Goal: Transaction & Acquisition: Purchase product/service

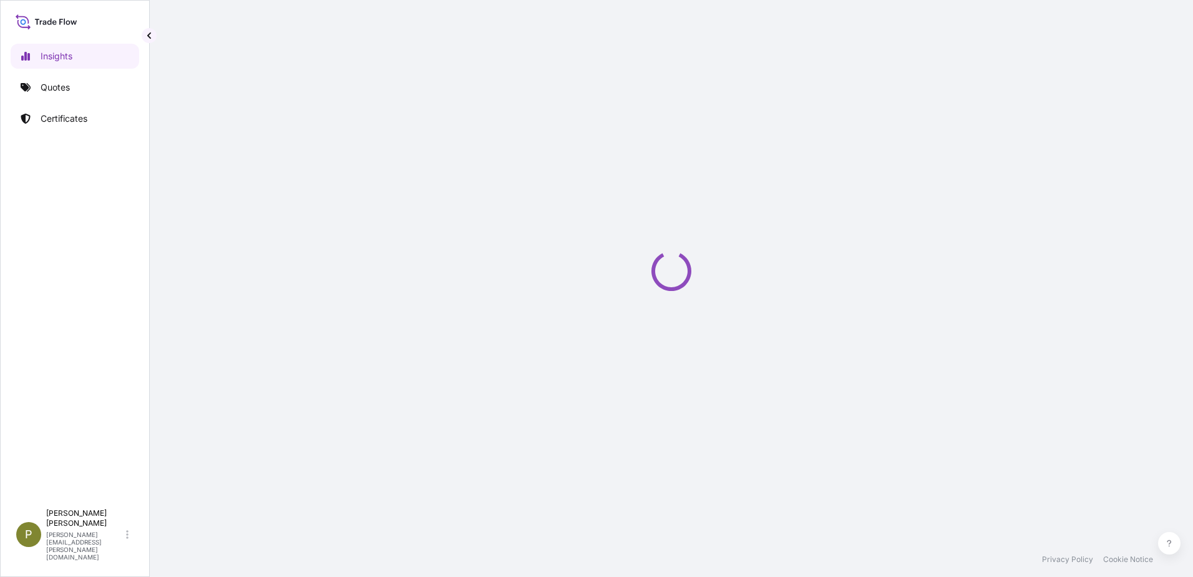
select select "2025"
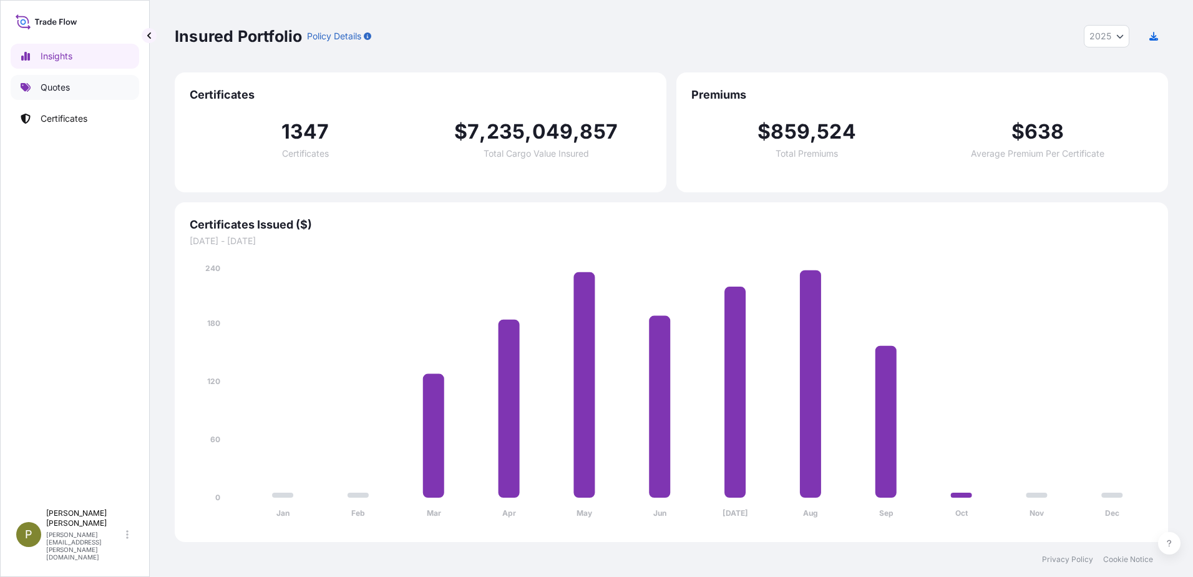
click at [78, 82] on link "Quotes" at bounding box center [75, 87] width 129 height 25
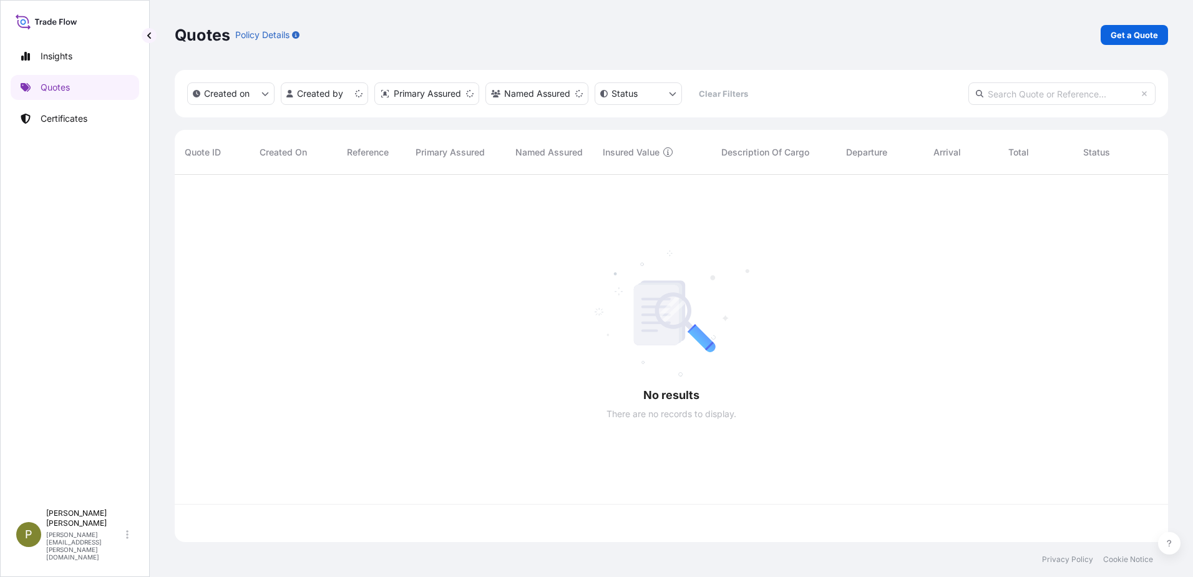
scroll to position [364, 984]
click at [1155, 28] on link "Get a Quote" at bounding box center [1134, 35] width 67 height 20
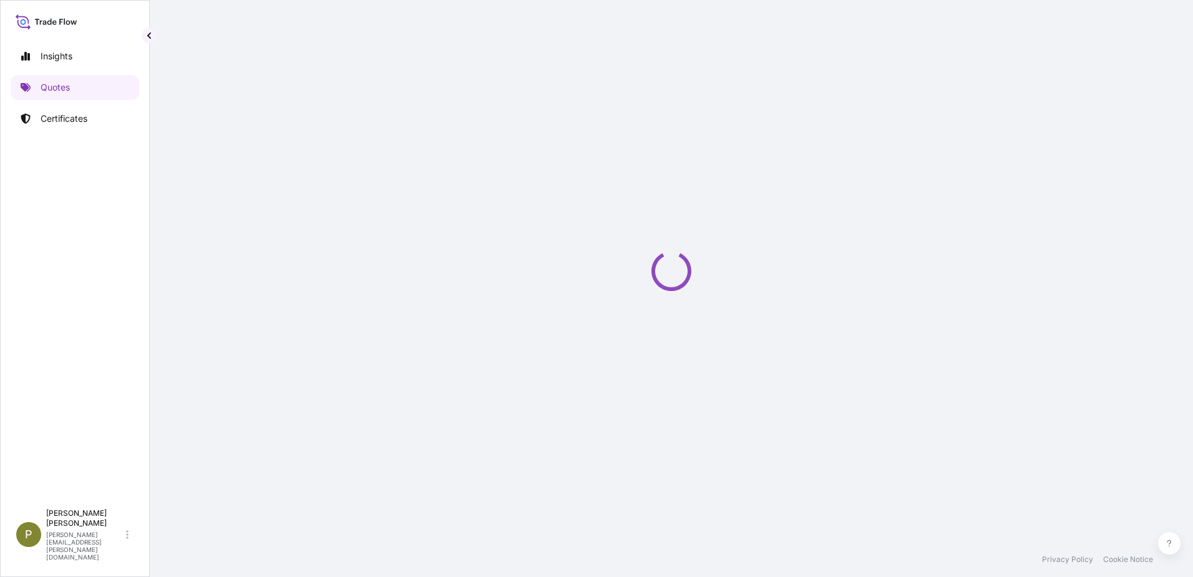
select select "Sea"
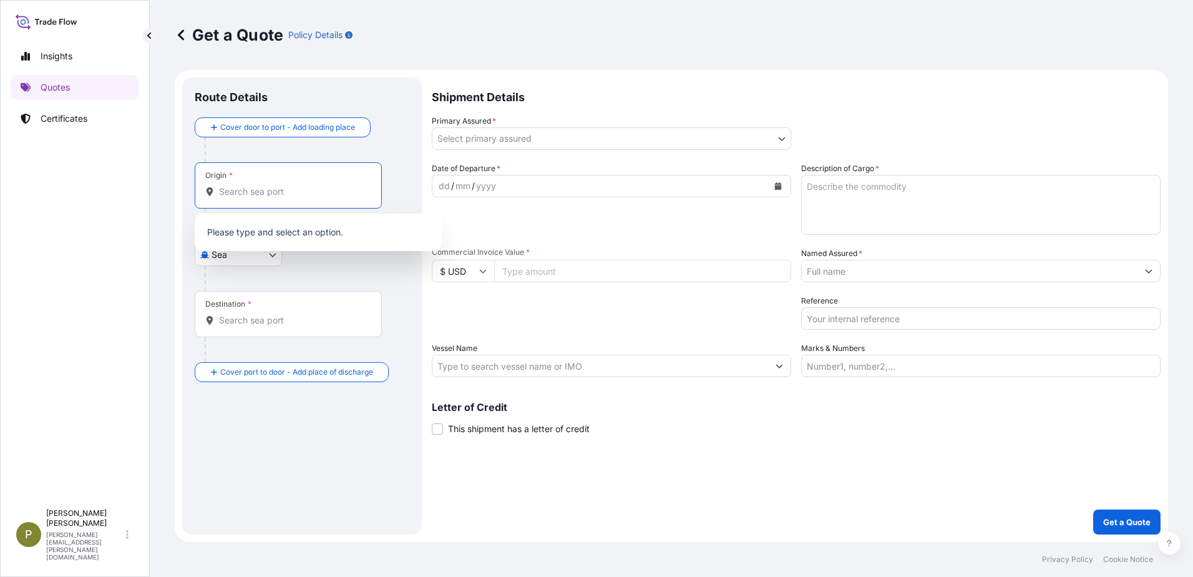
click at [283, 188] on input "Origin *" at bounding box center [292, 191] width 147 height 12
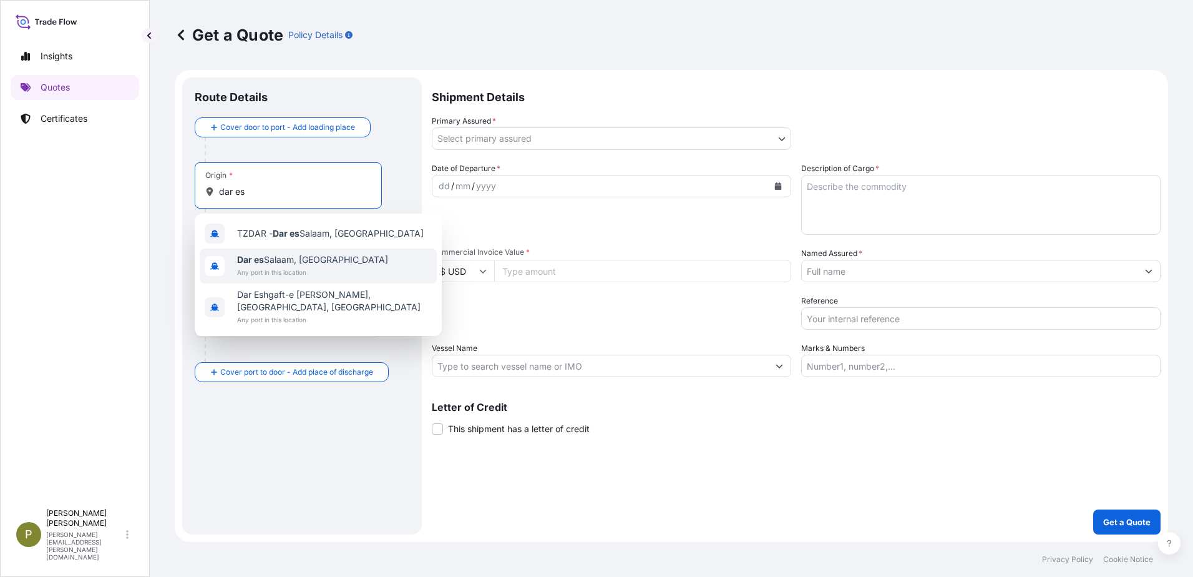
click at [300, 268] on span "Any port in this location" at bounding box center [312, 272] width 151 height 12
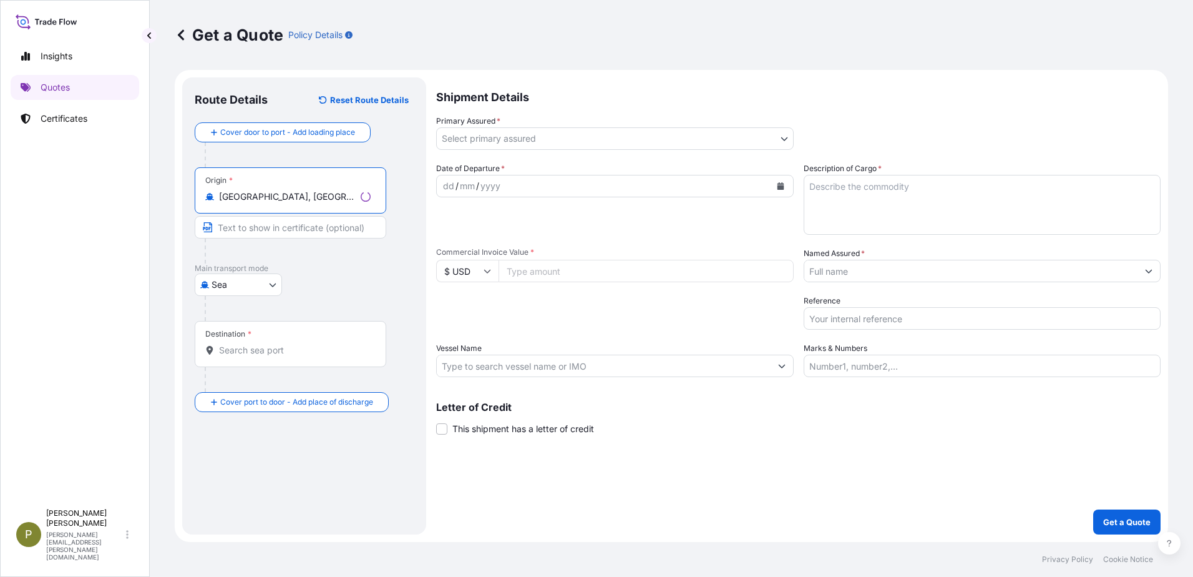
type input "Dar es Salaam, Tanzania"
click at [291, 351] on input "Destination *" at bounding box center [295, 350] width 152 height 12
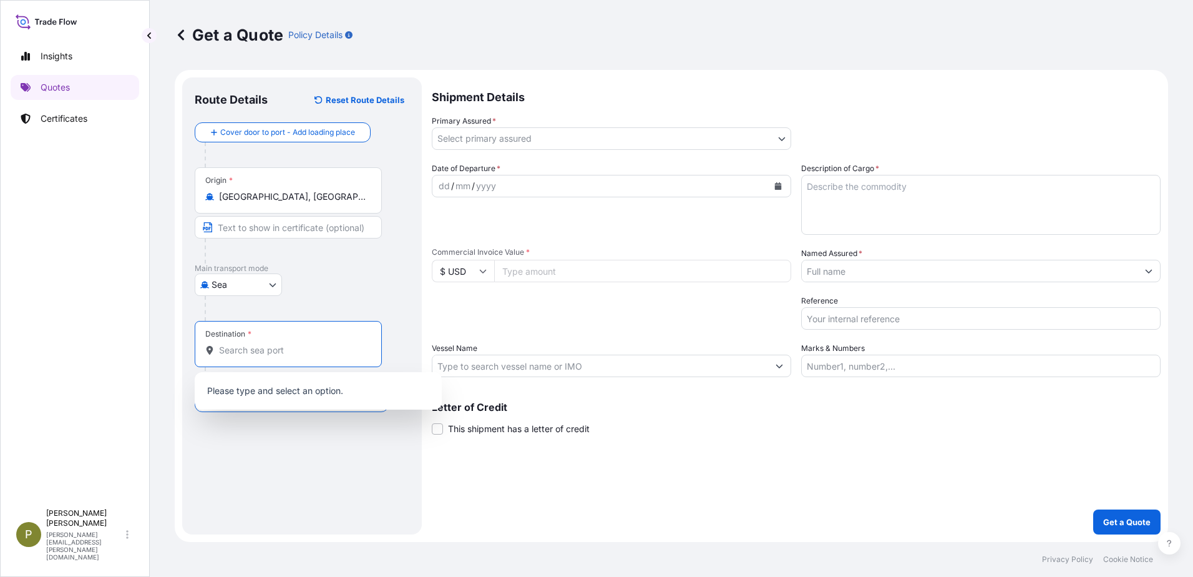
type input "s"
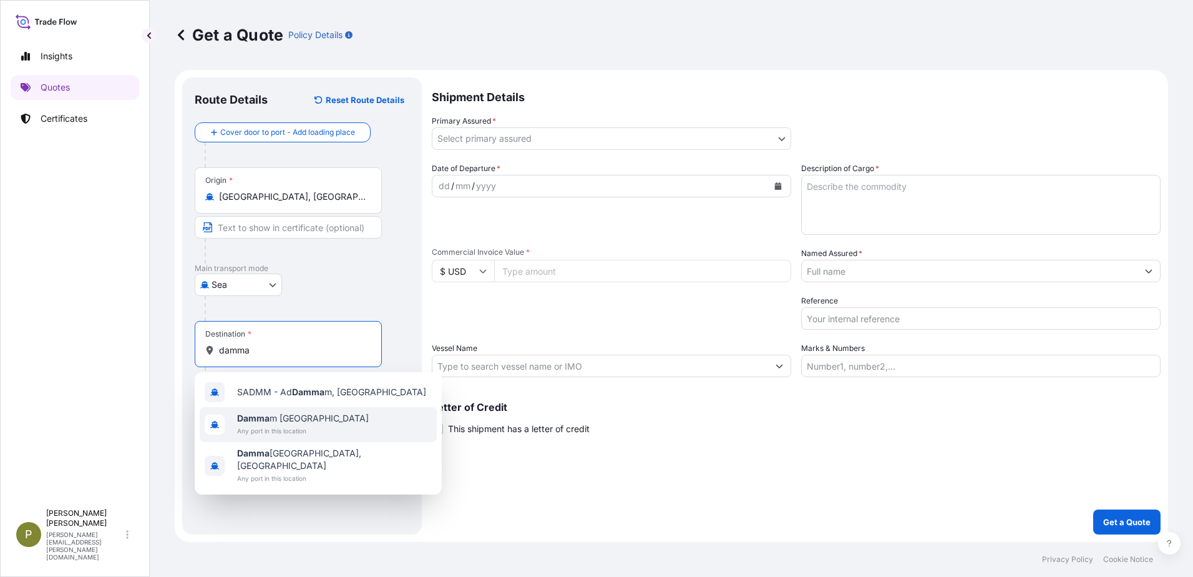
click at [249, 416] on b "Damma" at bounding box center [253, 418] width 32 height 11
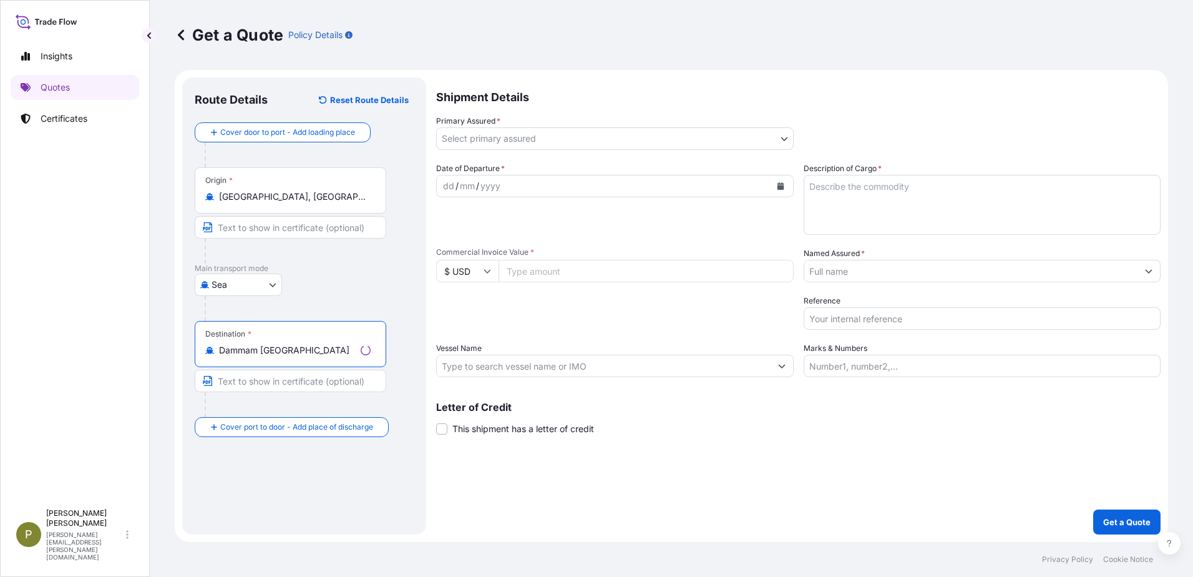
type input "Dammam Saudi Arabia"
click at [547, 140] on body "3 options available. Insights Quotes Certificates P Paola Hernandez paola.herna…" at bounding box center [596, 288] width 1193 height 577
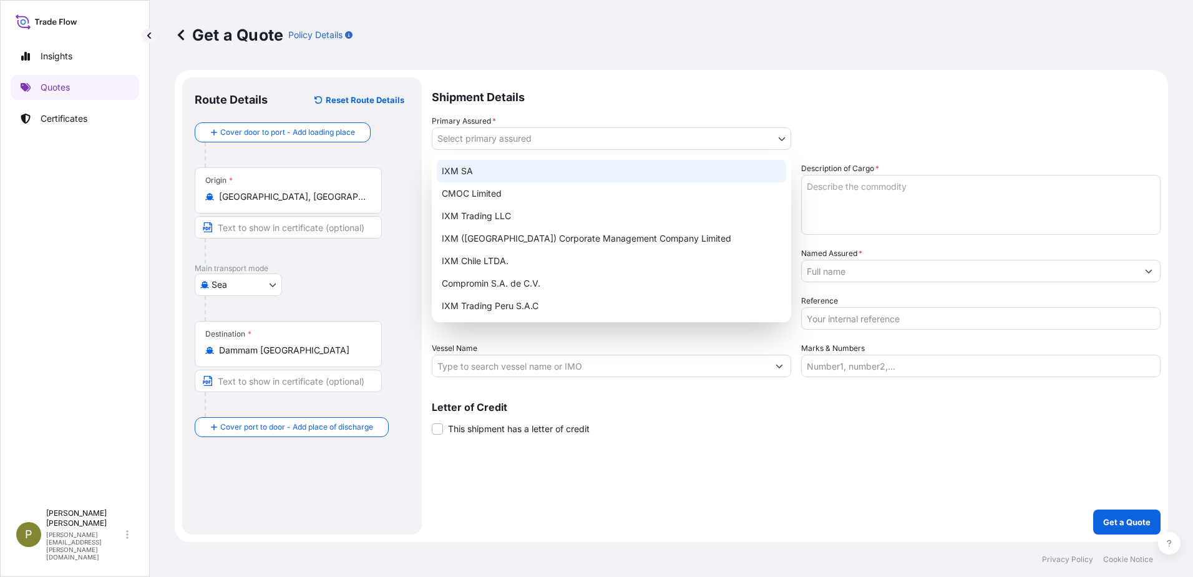
click at [514, 173] on div "IXM SA" at bounding box center [612, 171] width 350 height 22
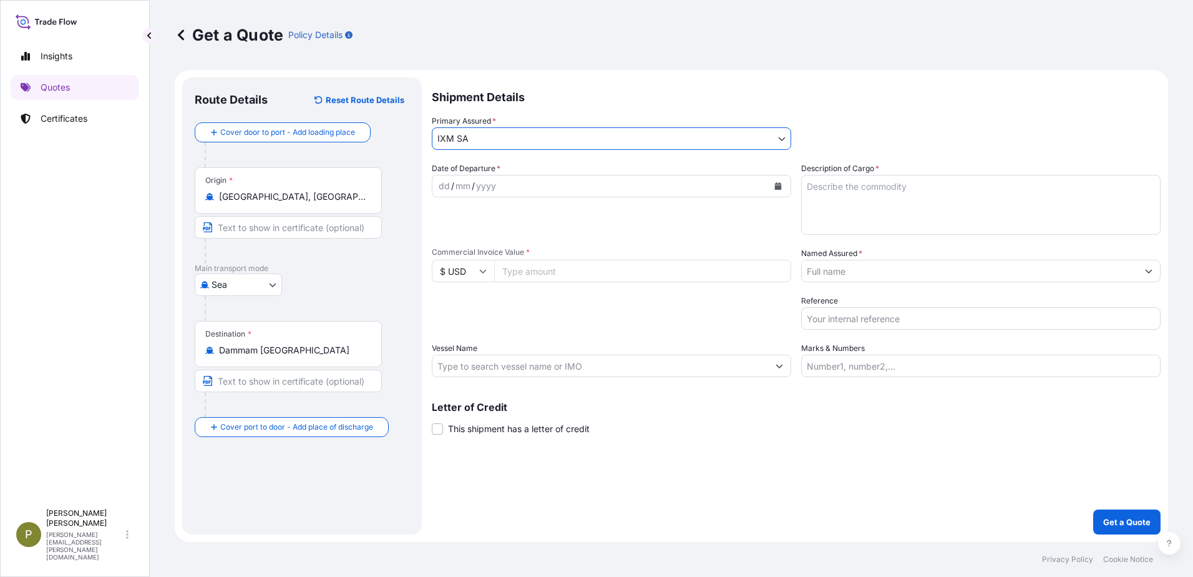
click at [531, 180] on div "dd / mm / yyyy" at bounding box center [601, 186] width 336 height 22
click at [785, 185] on button "Calendar" at bounding box center [778, 186] width 20 height 20
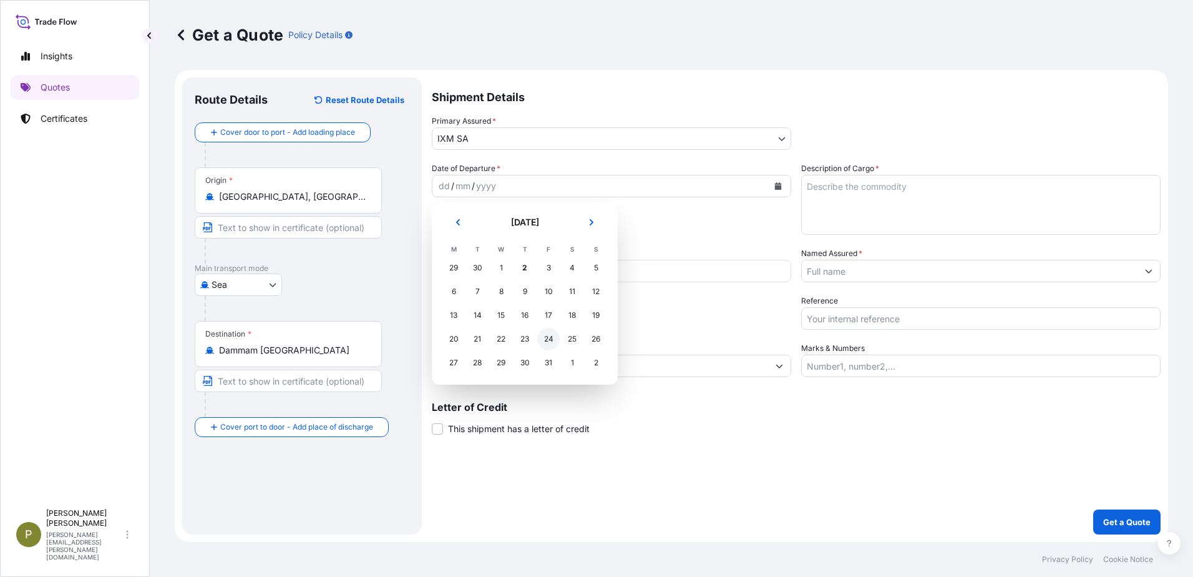
click at [547, 340] on div "24" at bounding box center [548, 339] width 22 height 22
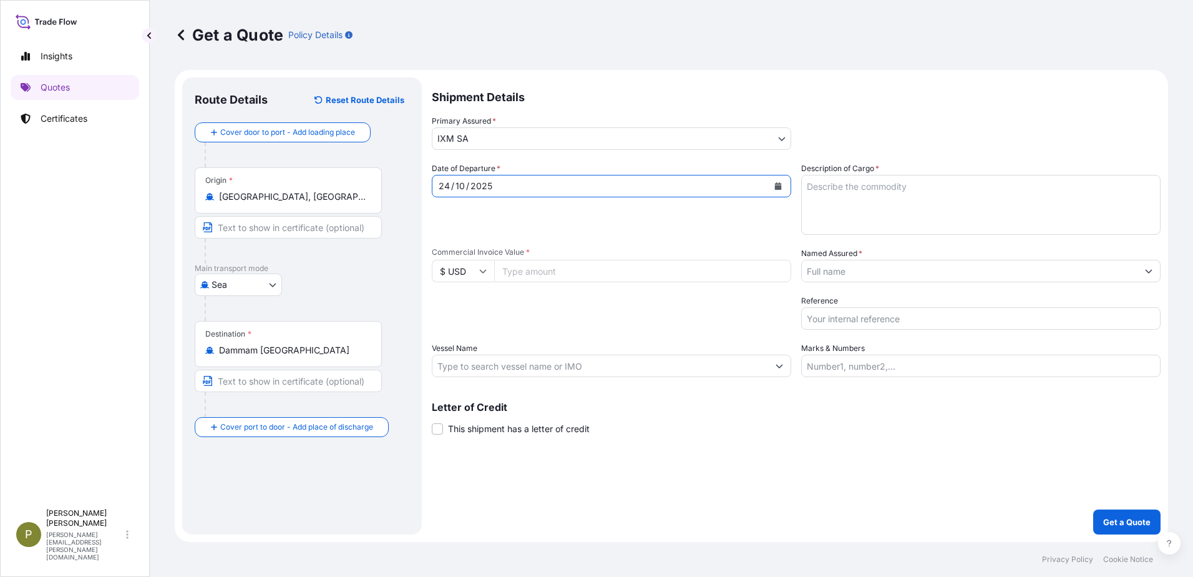
click at [777, 182] on button "Calendar" at bounding box center [778, 186] width 20 height 20
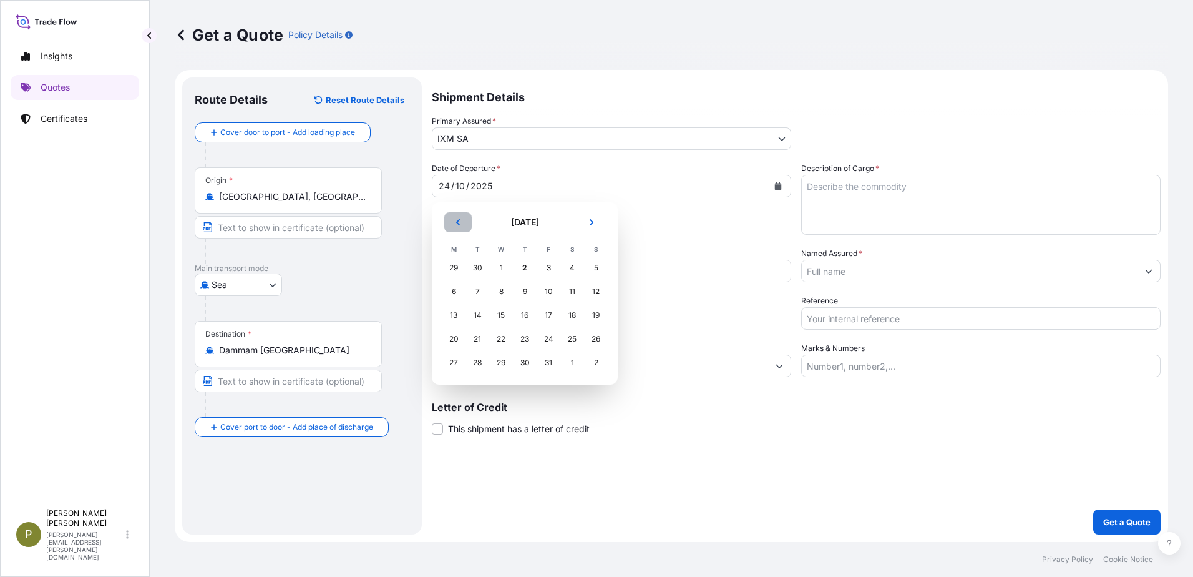
click at [462, 227] on button "Previous" at bounding box center [457, 222] width 27 height 20
click at [501, 338] on div "24" at bounding box center [501, 339] width 22 height 22
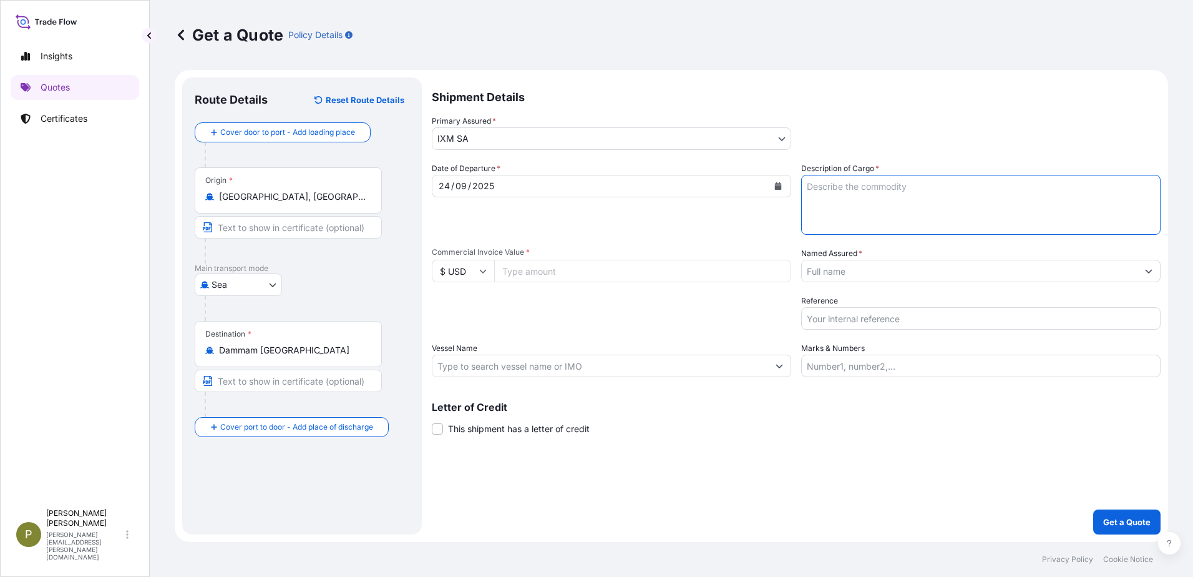
click at [873, 191] on textarea "Description of Cargo *" at bounding box center [981, 205] width 360 height 60
type textarea "304.850mt of copper cathodes"
click at [559, 372] on input "Vessel Name" at bounding box center [601, 366] width 336 height 22
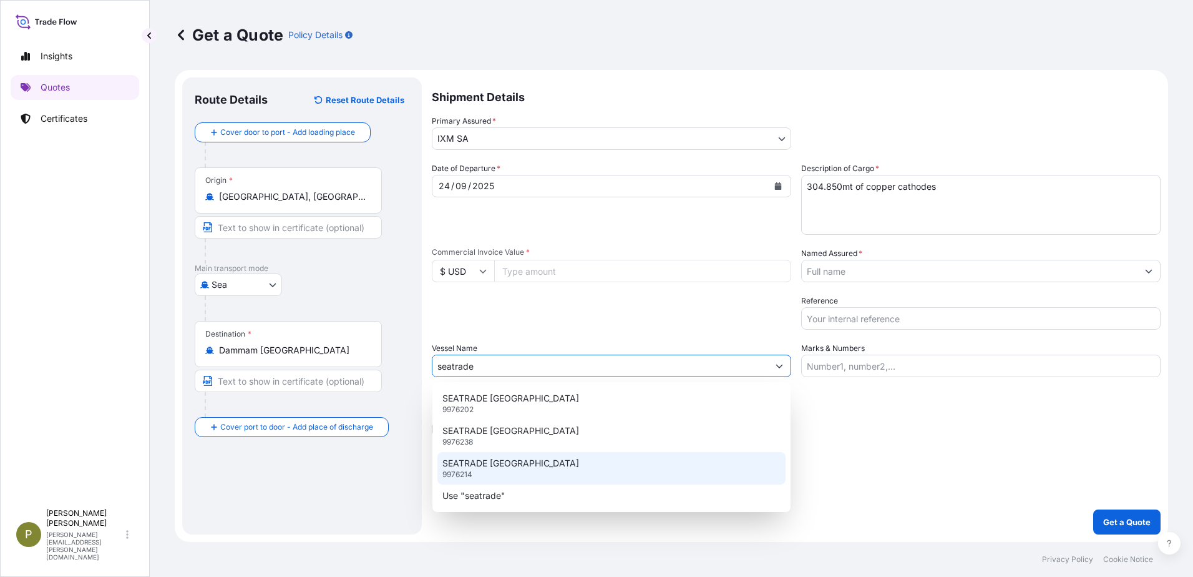
click at [536, 457] on div "SEATRADE PERU 9976214" at bounding box center [612, 468] width 348 height 32
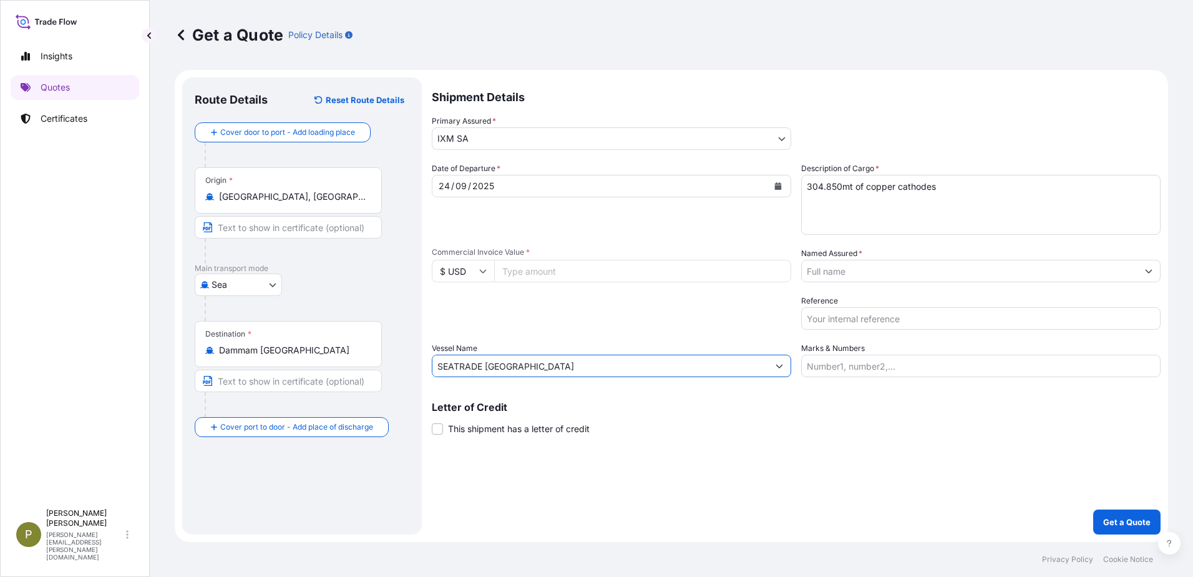
type input "SEATRADE PERU"
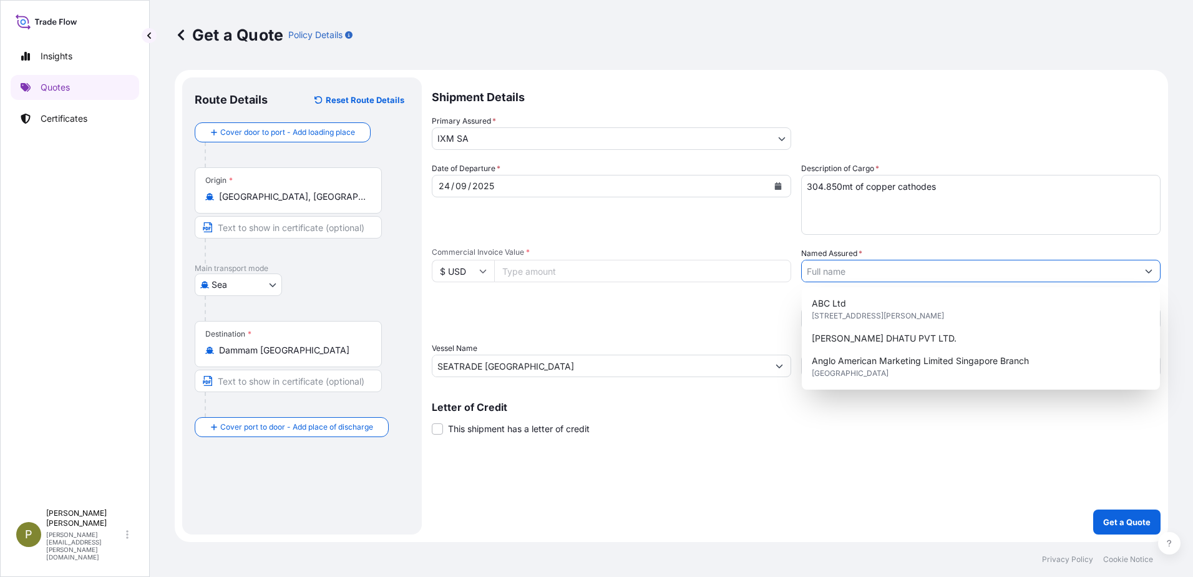
click at [887, 270] on input "Named Assured *" at bounding box center [970, 271] width 336 height 22
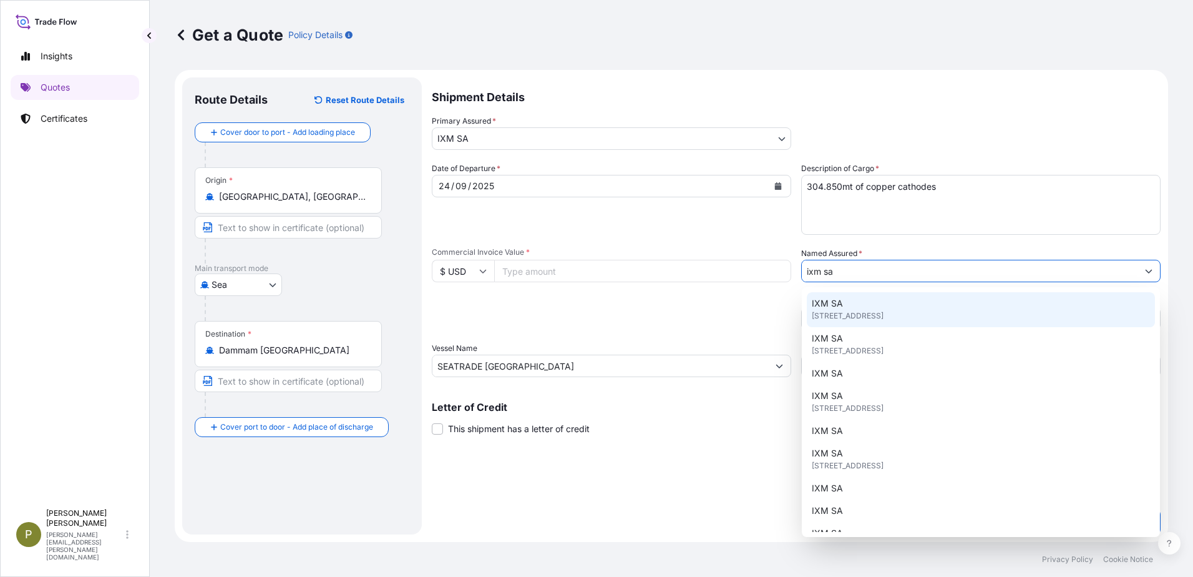
click at [859, 300] on div "IXM SA Rue de Lausanne 15, 1201, Genève, Switzerland" at bounding box center [981, 309] width 348 height 35
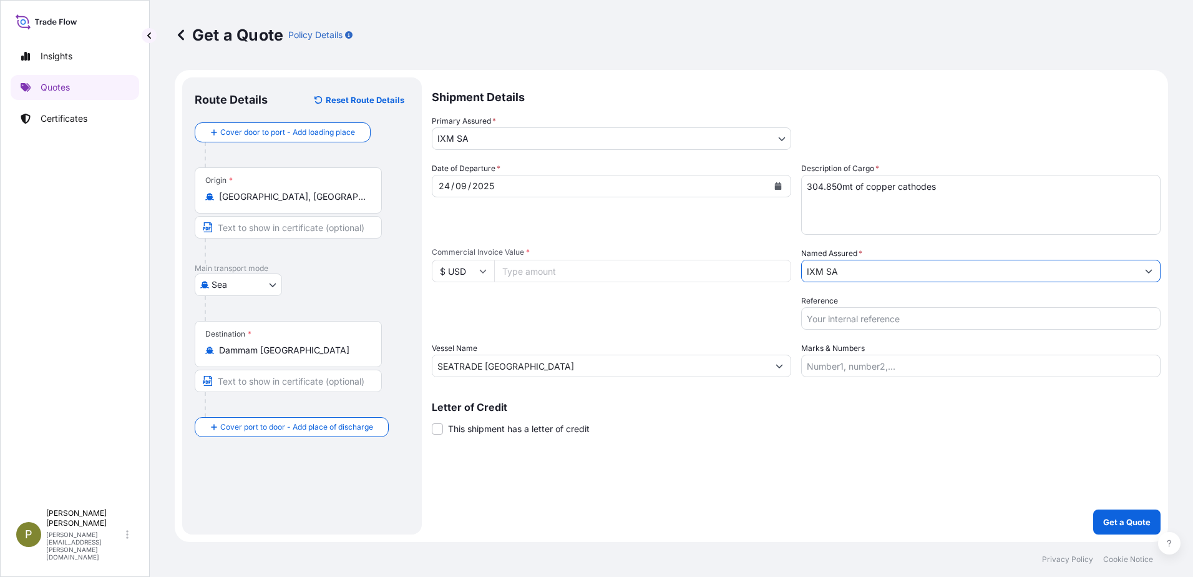
type input "IXM SA"
click at [864, 327] on input "Reference" at bounding box center [981, 318] width 360 height 22
click at [846, 320] on input "Reference" at bounding box center [981, 318] width 360 height 22
paste input "SEATRADE PERU DARDMM25046640"
type input "SEATRADE PERU DARDMM25046640"
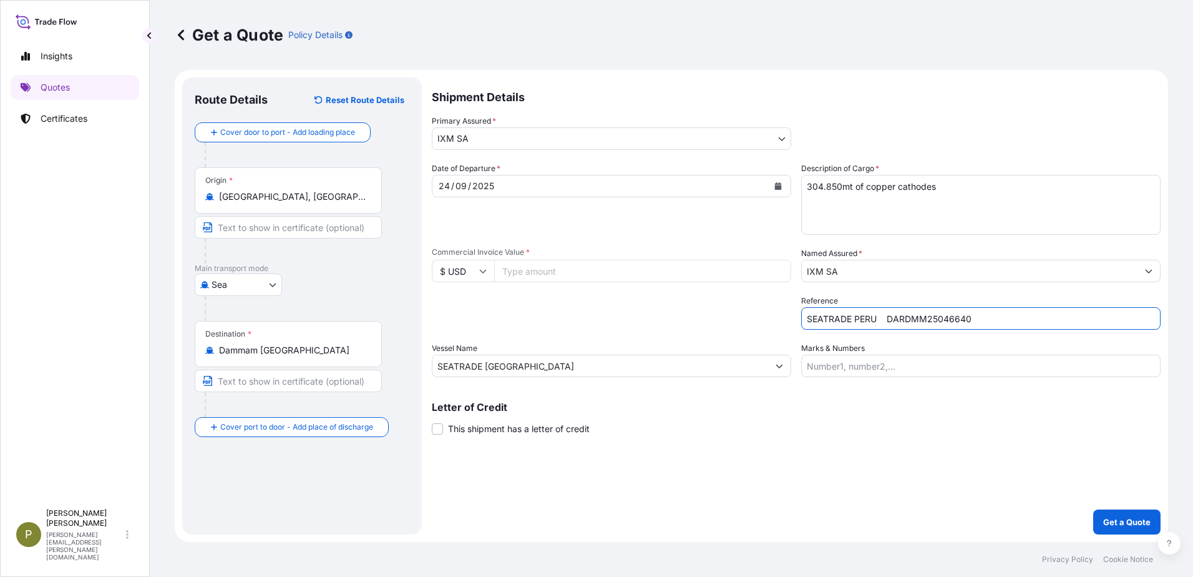
click at [718, 263] on input "Commercial Invoice Value *" at bounding box center [642, 271] width 297 height 22
click at [557, 273] on input "Commercial Invoice Value *" at bounding box center [642, 271] width 297 height 22
type input "3135900.5"
click at [1117, 517] on p "Get a Quote" at bounding box center [1126, 522] width 47 height 12
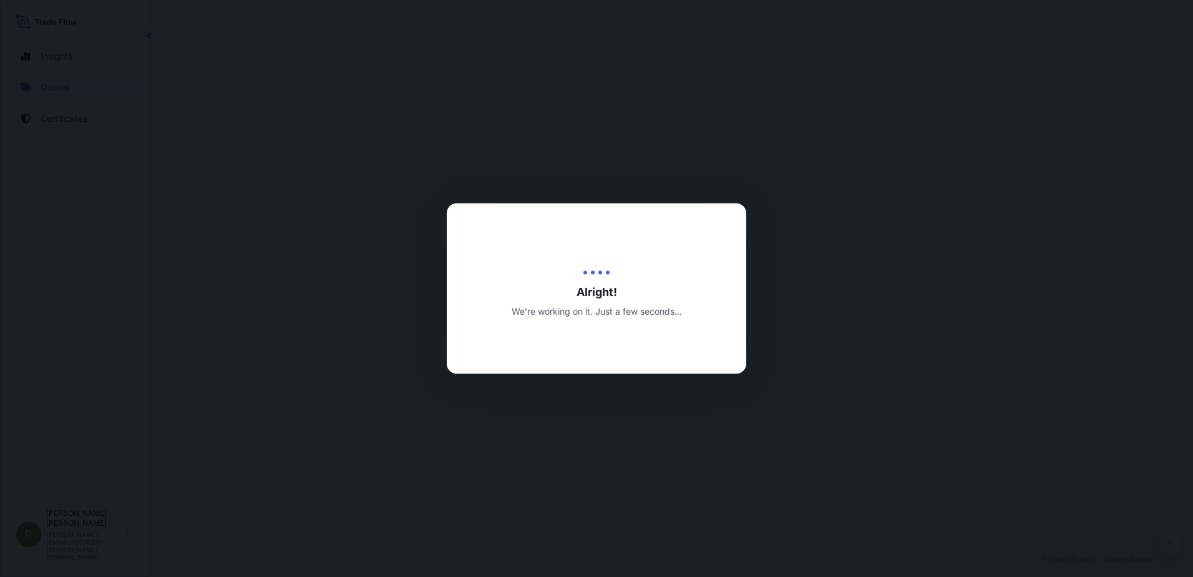
select select "Sea"
select select "31846"
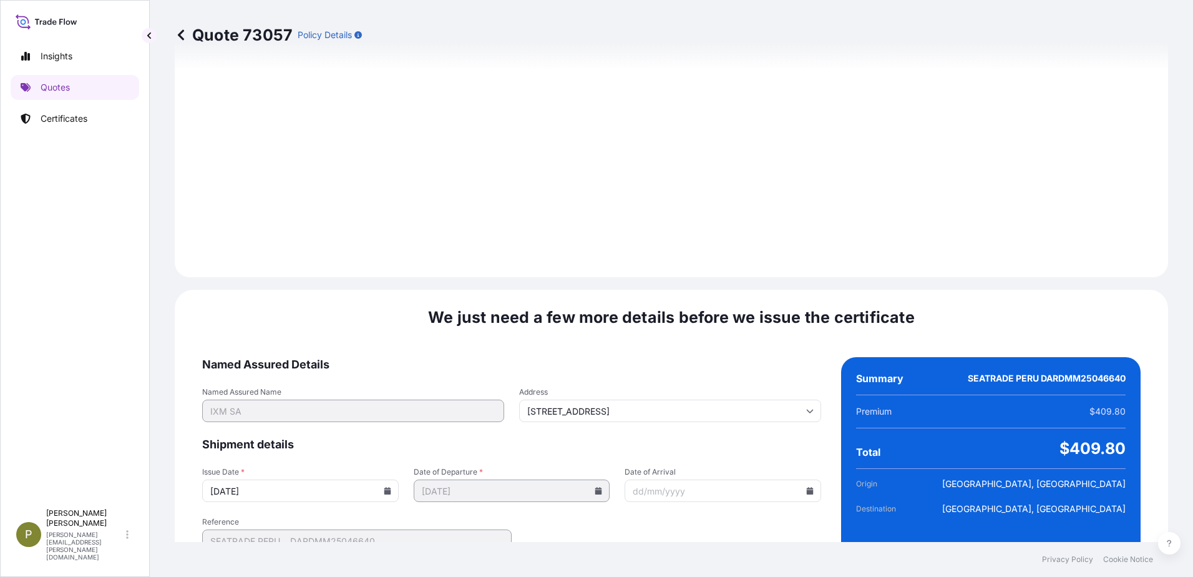
scroll to position [1302, 0]
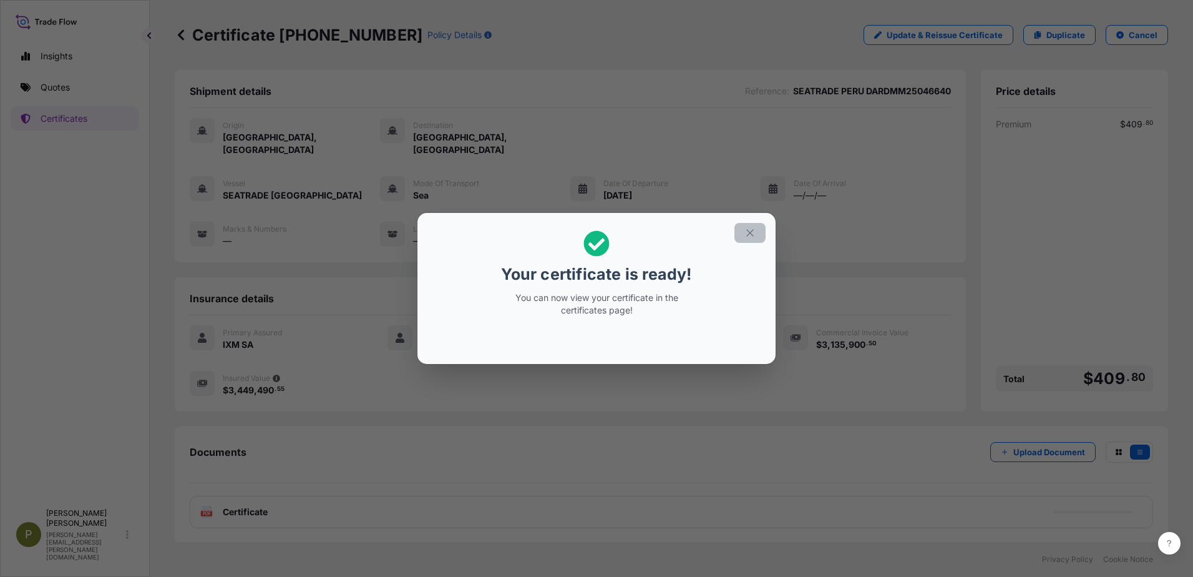
click at [750, 237] on icon "button" at bounding box center [750, 232] width 11 height 11
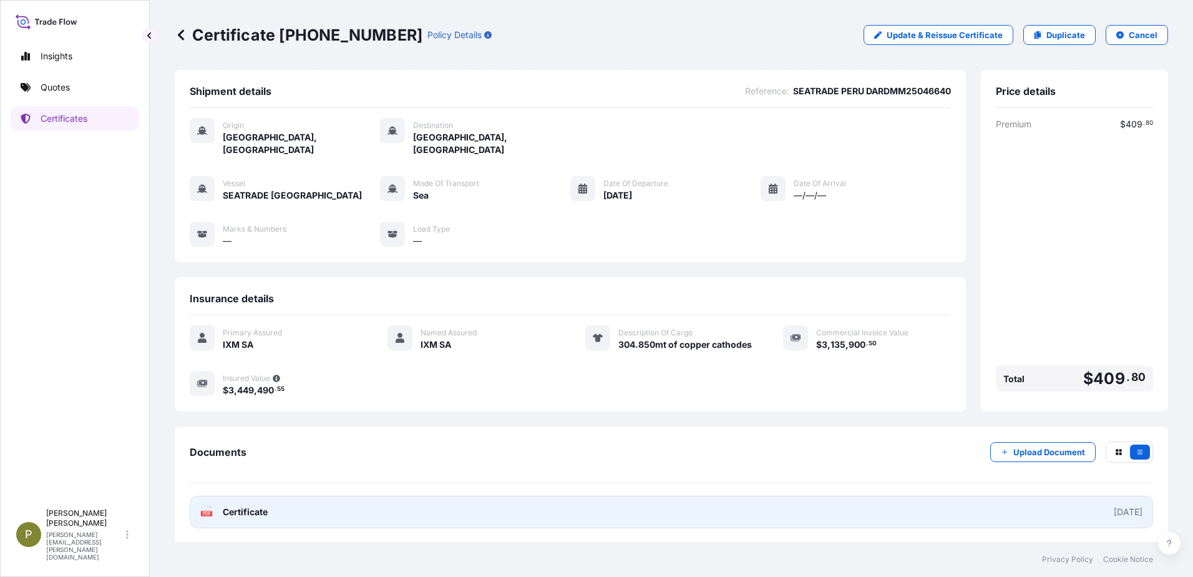
click at [296, 496] on link "PDF Certificate 2025-10-02" at bounding box center [672, 512] width 964 height 32
